Goal: Information Seeking & Learning: Compare options

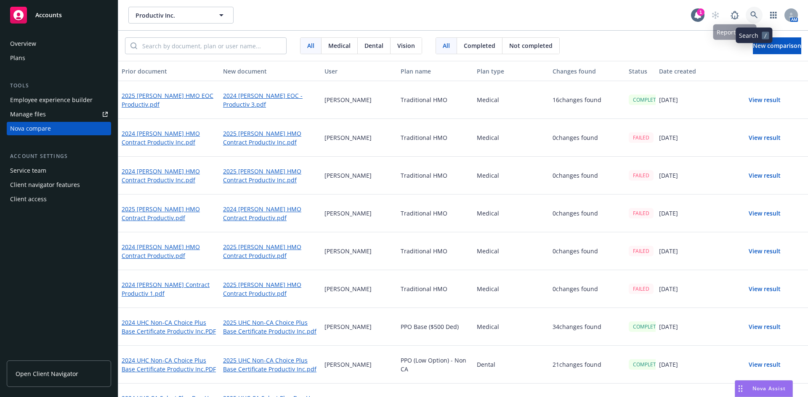
click at [752, 17] on icon at bounding box center [754, 15] width 8 height 8
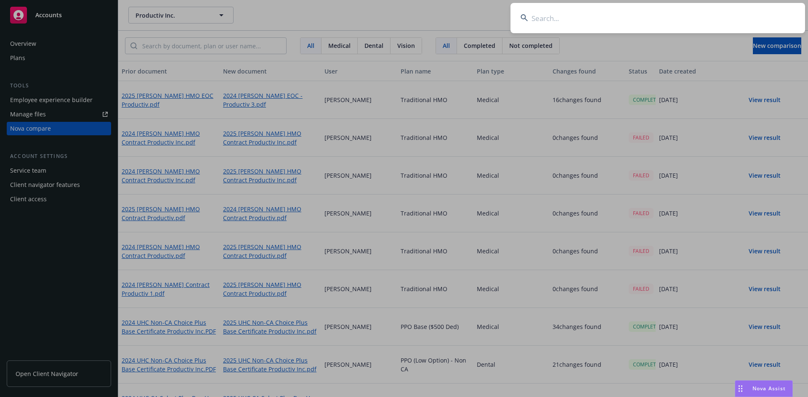
click at [653, 24] on input at bounding box center [657, 18] width 294 height 30
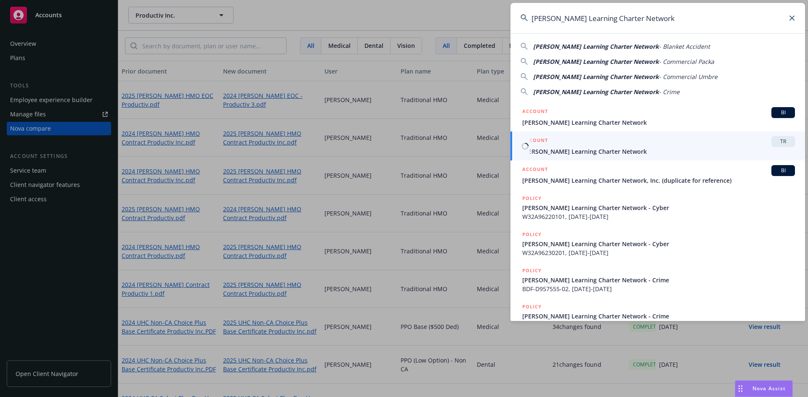
type input "[PERSON_NAME] Learning Charter Network"
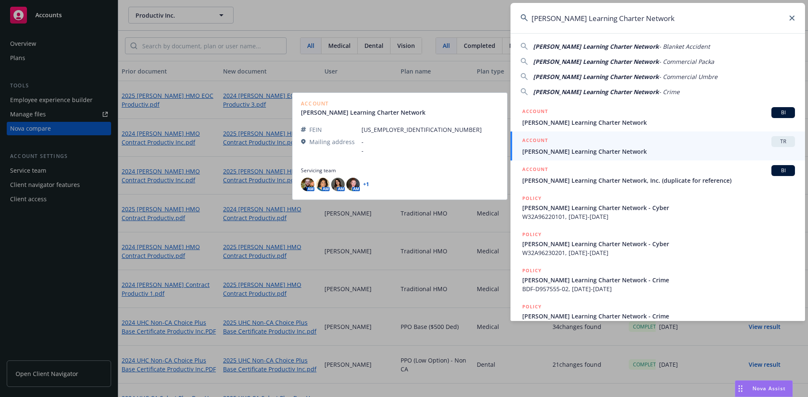
click at [774, 138] on span "TR" at bounding box center [782, 142] width 17 height 8
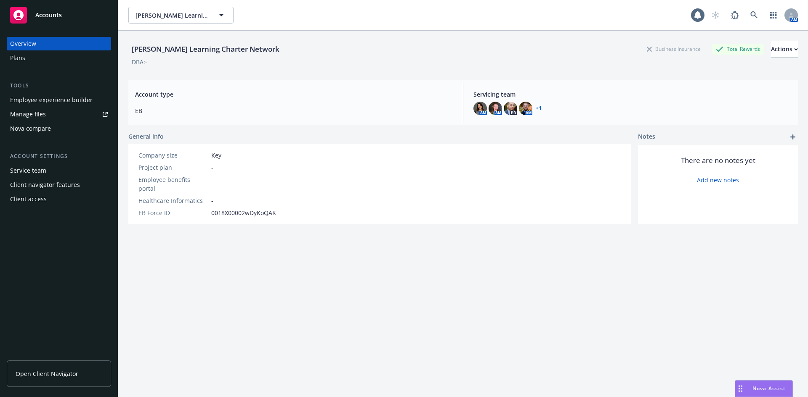
click at [19, 127] on div "Nova compare" at bounding box center [30, 128] width 41 height 13
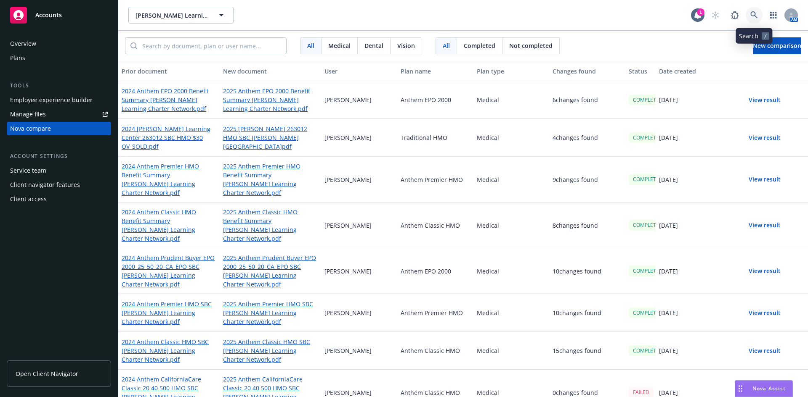
click at [755, 11] on icon at bounding box center [754, 15] width 8 height 8
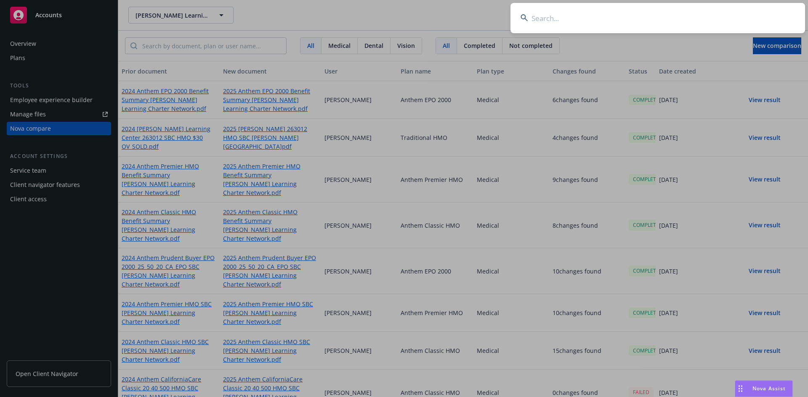
click at [573, 23] on input at bounding box center [657, 18] width 294 height 30
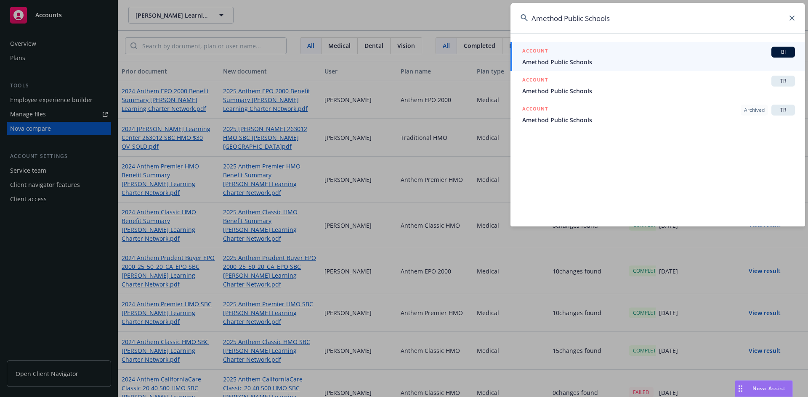
type input "Amethod Public Schools"
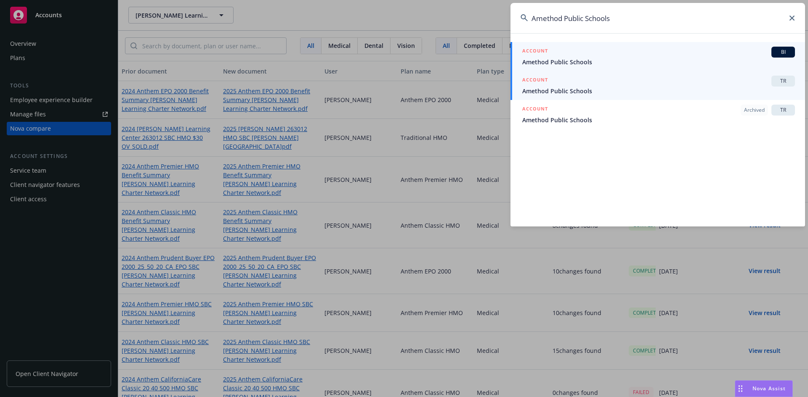
click at [780, 85] on span "TR" at bounding box center [782, 81] width 17 height 8
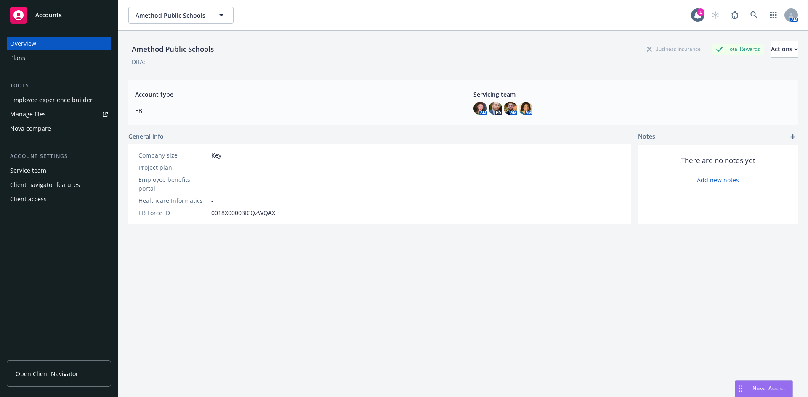
click at [52, 128] on div "Nova compare" at bounding box center [59, 128] width 98 height 13
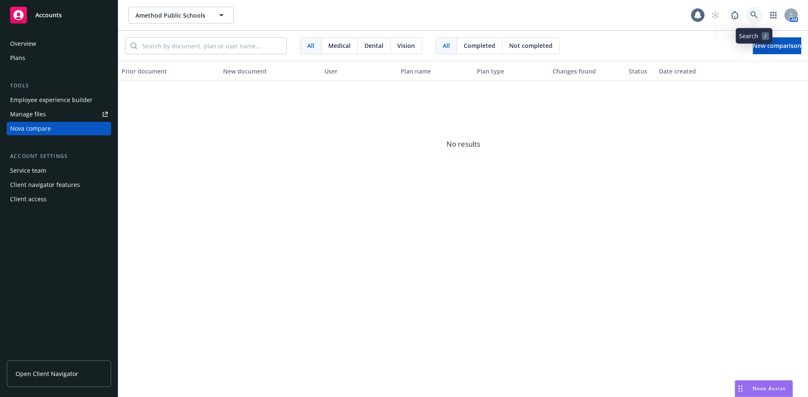
click at [750, 15] on icon at bounding box center [754, 15] width 8 height 8
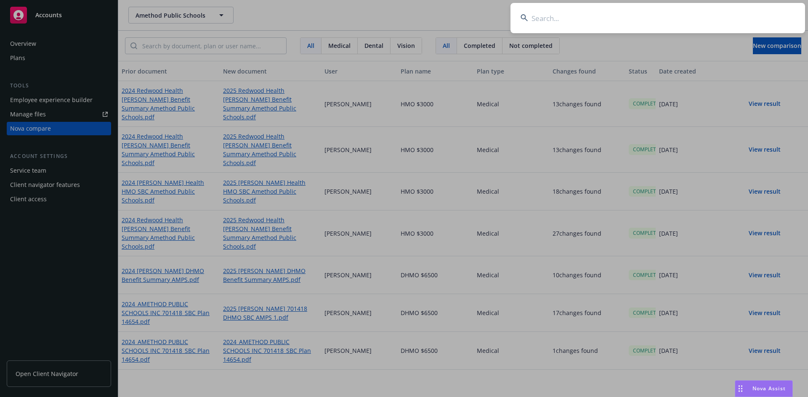
click at [643, 29] on input at bounding box center [657, 18] width 294 height 30
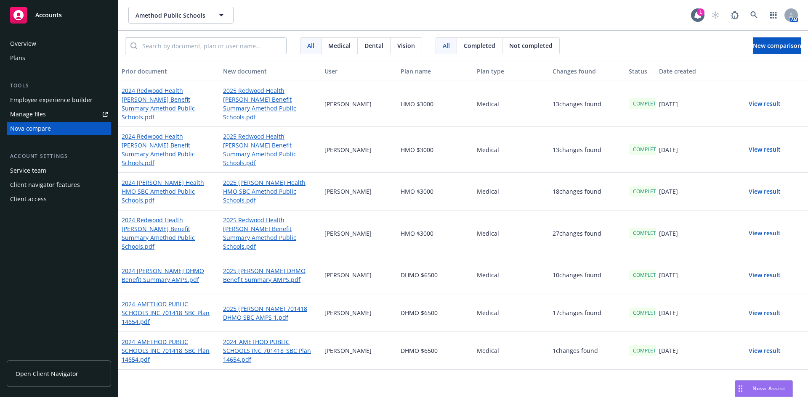
click at [249, 362] on div "Prior document New document User Plan name Plan type Changes found Status Date …" at bounding box center [462, 229] width 689 height 336
click at [168, 337] on link "2024_AMETHOD PUBLIC SCHOOLS INC 701418_SBC Plan 14654.pdf" at bounding box center [169, 351] width 95 height 28
click at [774, 343] on button "View result" at bounding box center [764, 351] width 59 height 17
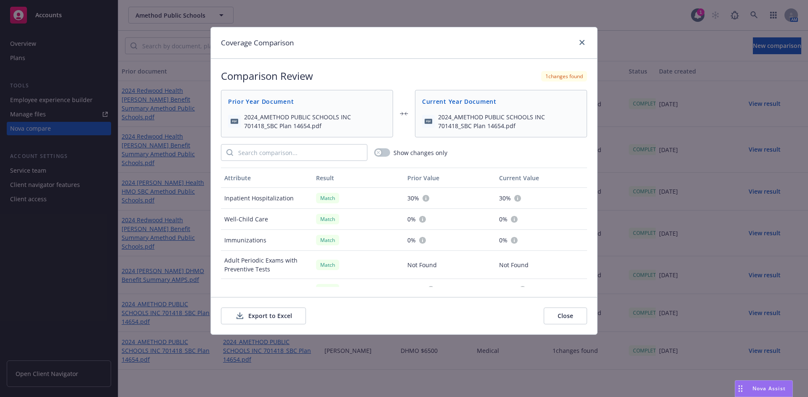
click at [278, 318] on button "Export to Excel" at bounding box center [263, 316] width 85 height 17
click at [271, 313] on button "Export to Excel" at bounding box center [263, 316] width 85 height 17
